Goal: Task Accomplishment & Management: Use online tool/utility

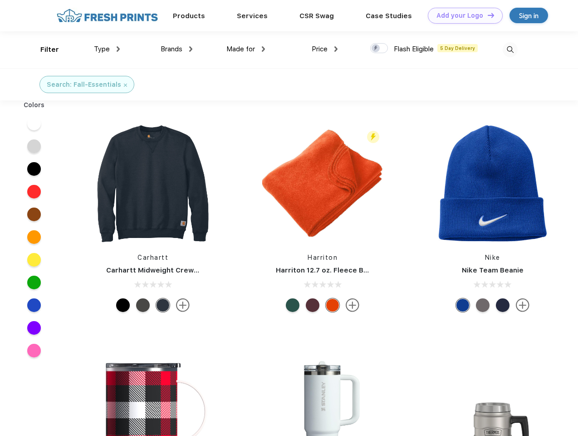
click at [462, 15] on link "Add your Logo Design Tool" at bounding box center [465, 16] width 75 height 16
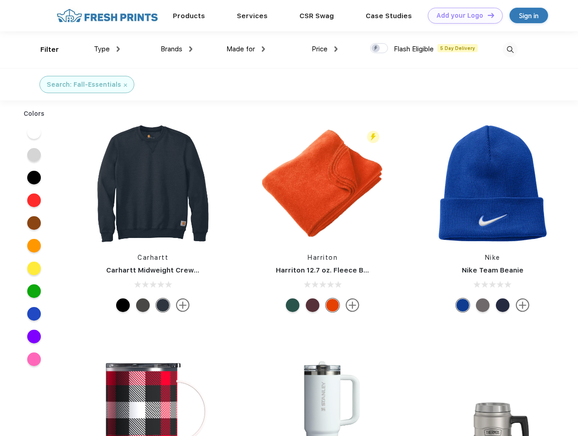
click at [0, 0] on div "Design Tool" at bounding box center [0, 0] width 0 height 0
click at [487, 15] on link "Add your Logo Design Tool" at bounding box center [465, 16] width 75 height 16
click at [44, 49] on div "Filter" at bounding box center [49, 49] width 19 height 10
click at [107, 49] on span "Type" at bounding box center [102, 49] width 16 height 8
click at [177, 49] on span "Brands" at bounding box center [172, 49] width 22 height 8
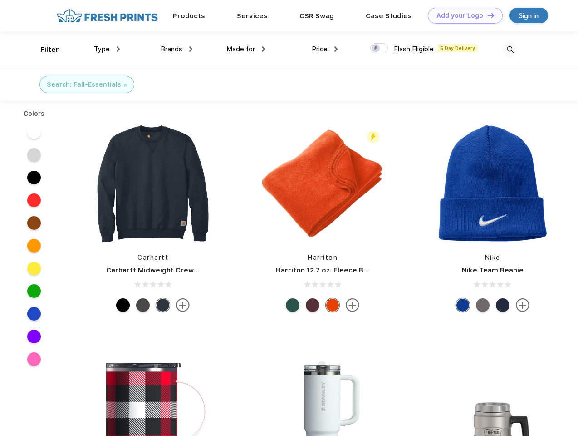
click at [246, 49] on span "Made for" at bounding box center [240, 49] width 29 height 8
click at [325, 49] on span "Price" at bounding box center [320, 49] width 16 height 8
click at [379, 49] on div at bounding box center [379, 48] width 18 height 10
click at [376, 49] on input "checkbox" at bounding box center [373, 46] width 6 height 6
click at [510, 49] on img at bounding box center [510, 49] width 15 height 15
